Goal: Task Accomplishment & Management: Use online tool/utility

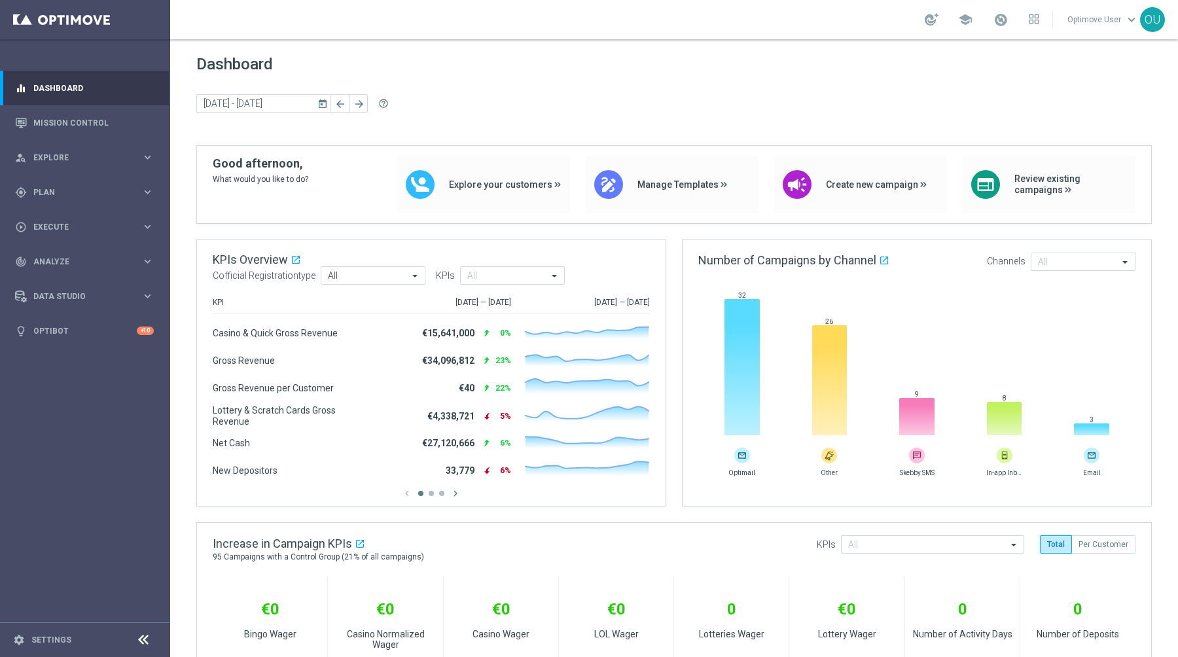
drag, startPoint x: 102, startPoint y: 122, endPoint x: 169, endPoint y: 7, distance: 132.5
click at [117, 116] on link "Mission Control" at bounding box center [93, 122] width 120 height 35
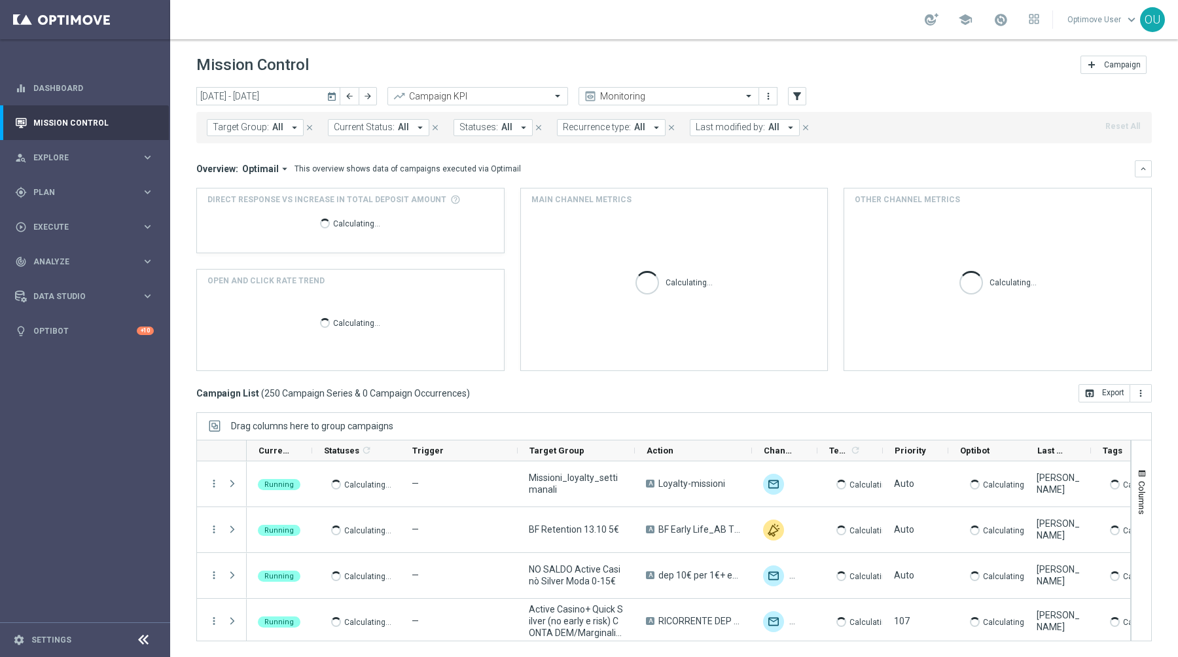
click at [252, 123] on span "Target Group:" at bounding box center [241, 127] width 56 height 11
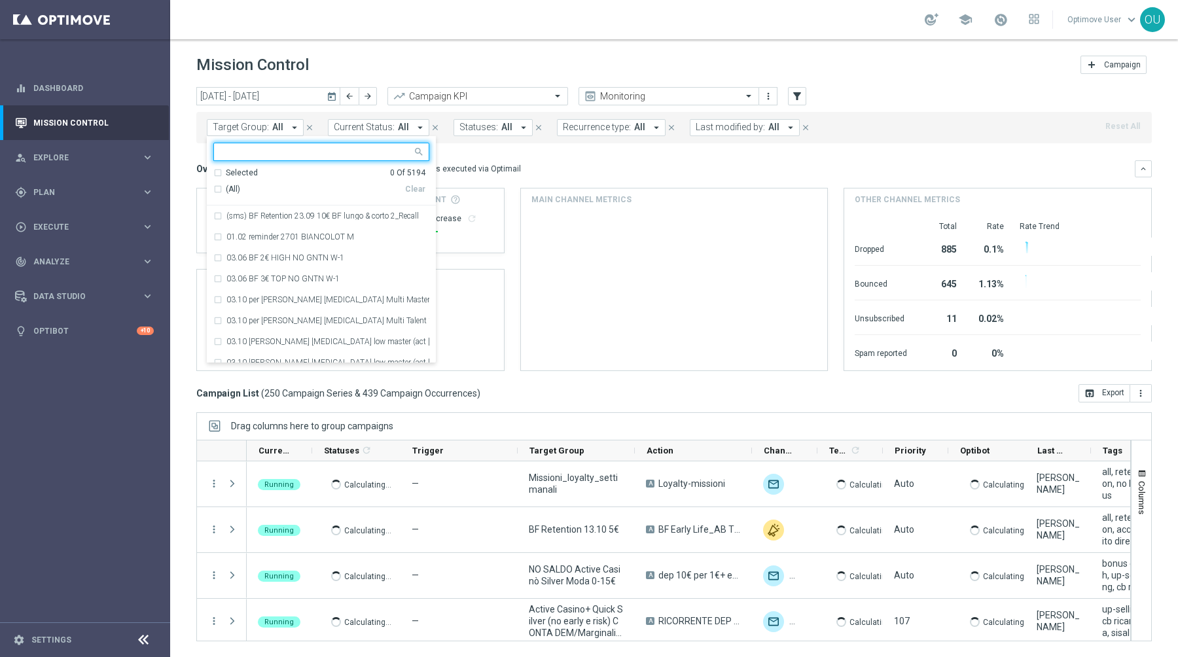
type input "Star Lotterie 1PP CBD 20 20 1000€ 5gg.lista”"
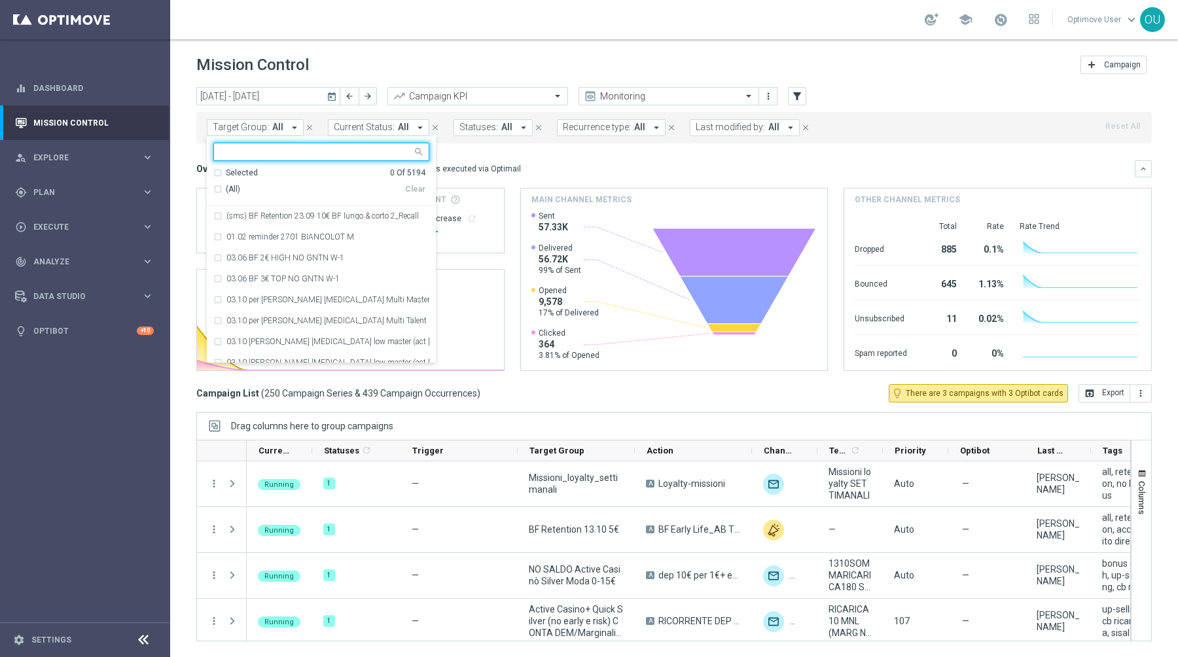
paste input "nformativa Lotterie"
type input "nformativa Lotterie"
click at [137, 165] on div "person_search Explore keyboard_arrow_right" at bounding box center [84, 157] width 169 height 35
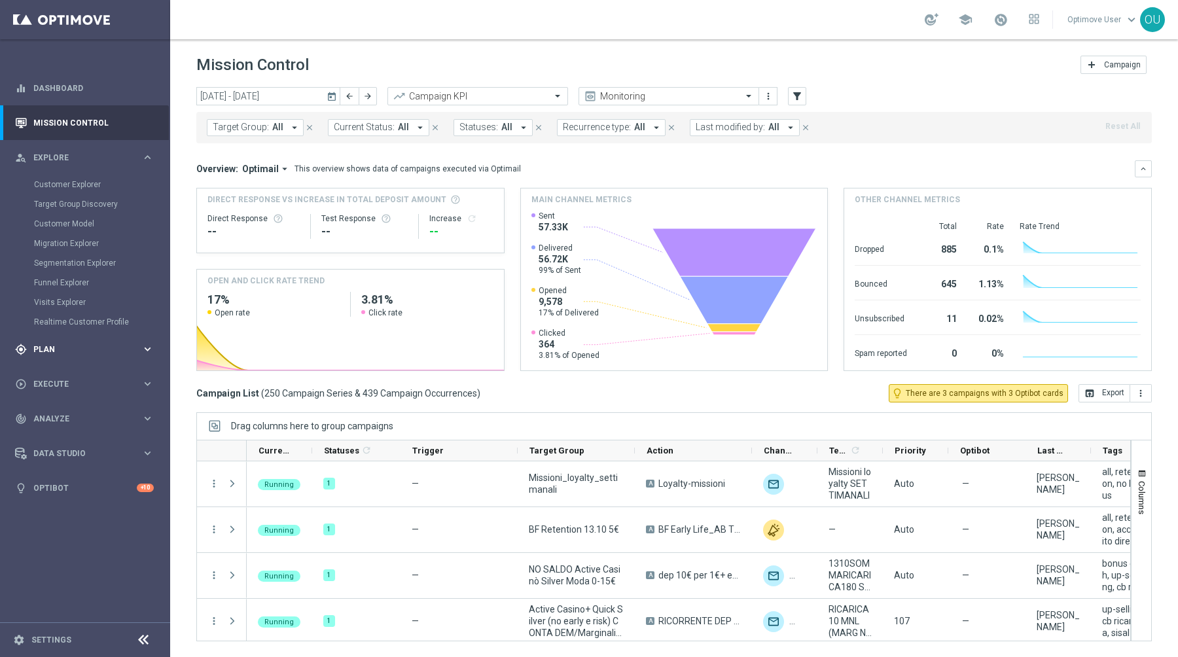
click at [116, 351] on span "Plan" at bounding box center [87, 350] width 108 height 8
click at [126, 221] on link "Target Groups" at bounding box center [85, 219] width 102 height 10
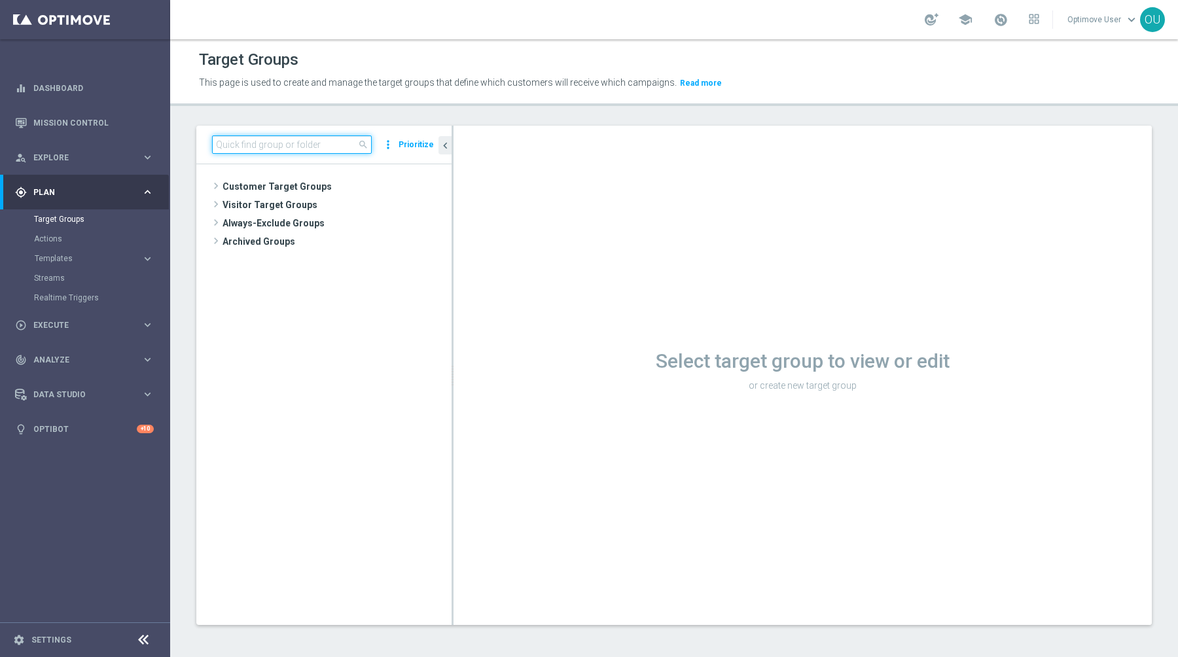
click at [268, 151] on input at bounding box center [292, 144] width 160 height 18
paste input "nformativa Lotterie"
click at [213, 144] on input "nformativa Lotterie" at bounding box center [292, 144] width 160 height 18
click at [317, 148] on input "Informativa Lotterie" at bounding box center [292, 144] width 160 height 18
paste input "Star Lotterie 1PP CBD 20 20 1000€ 5gg.lista"
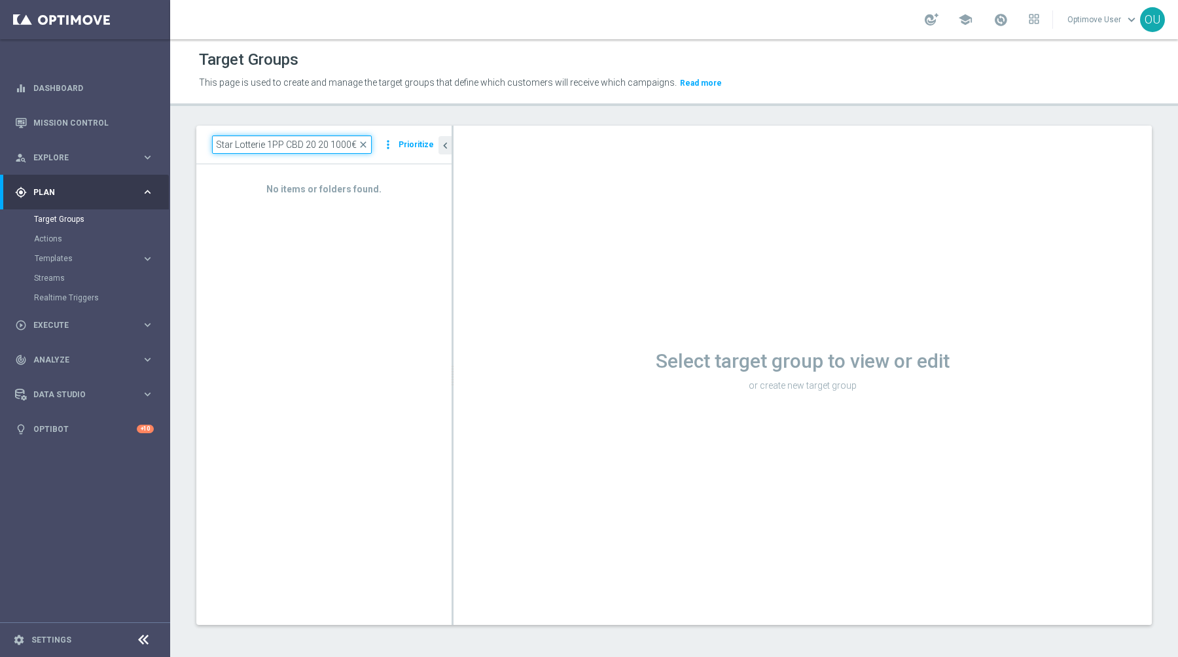
scroll to position [0, 31]
type input "Star Lotterie 1PP CBD 20 20 1000€ 5gg.lista"
click at [128, 156] on span "Explore" at bounding box center [87, 158] width 108 height 8
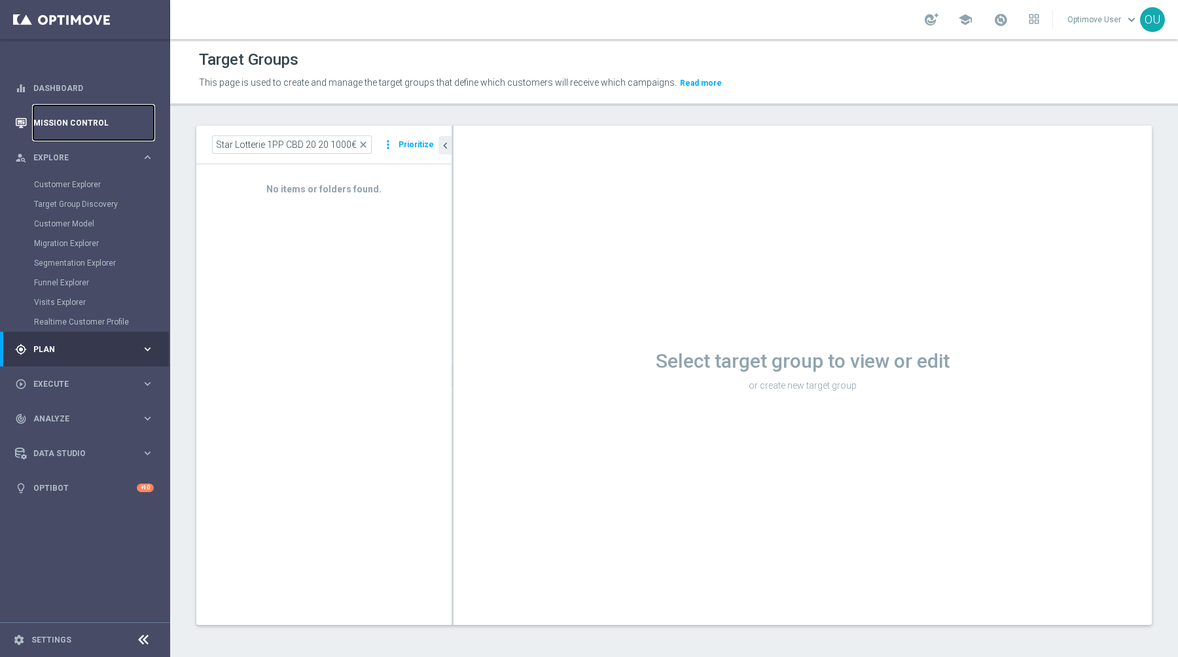
click at [118, 118] on link "Mission Control" at bounding box center [93, 122] width 120 height 35
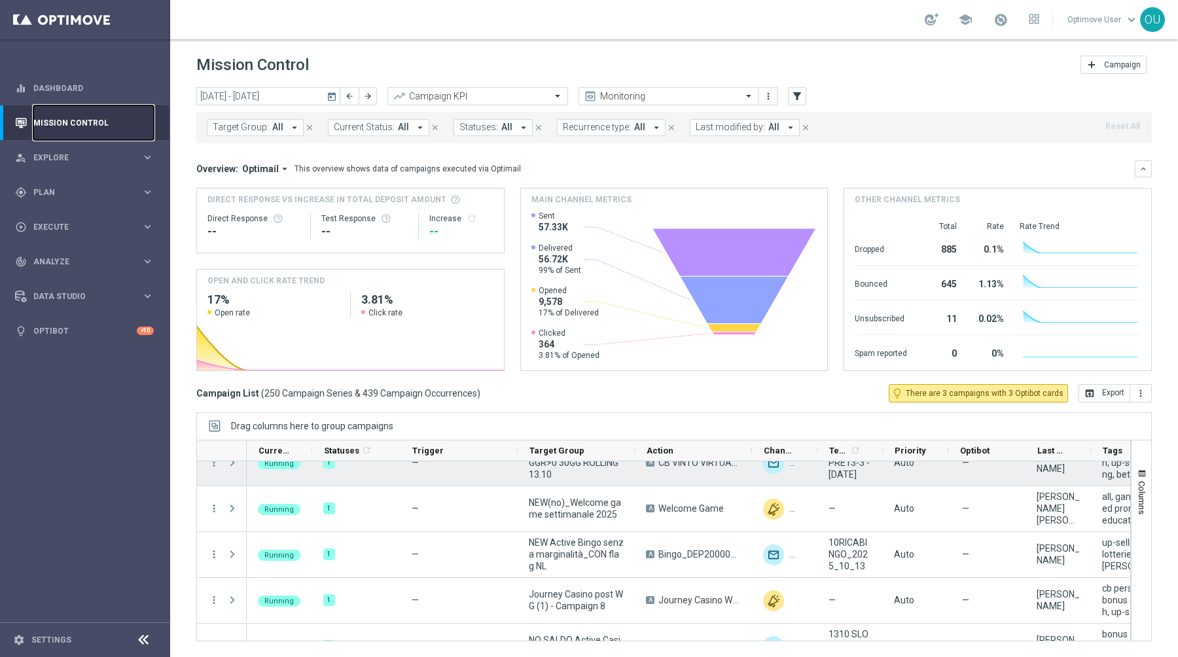
scroll to position [721, 0]
